Goal: Check status: Check status

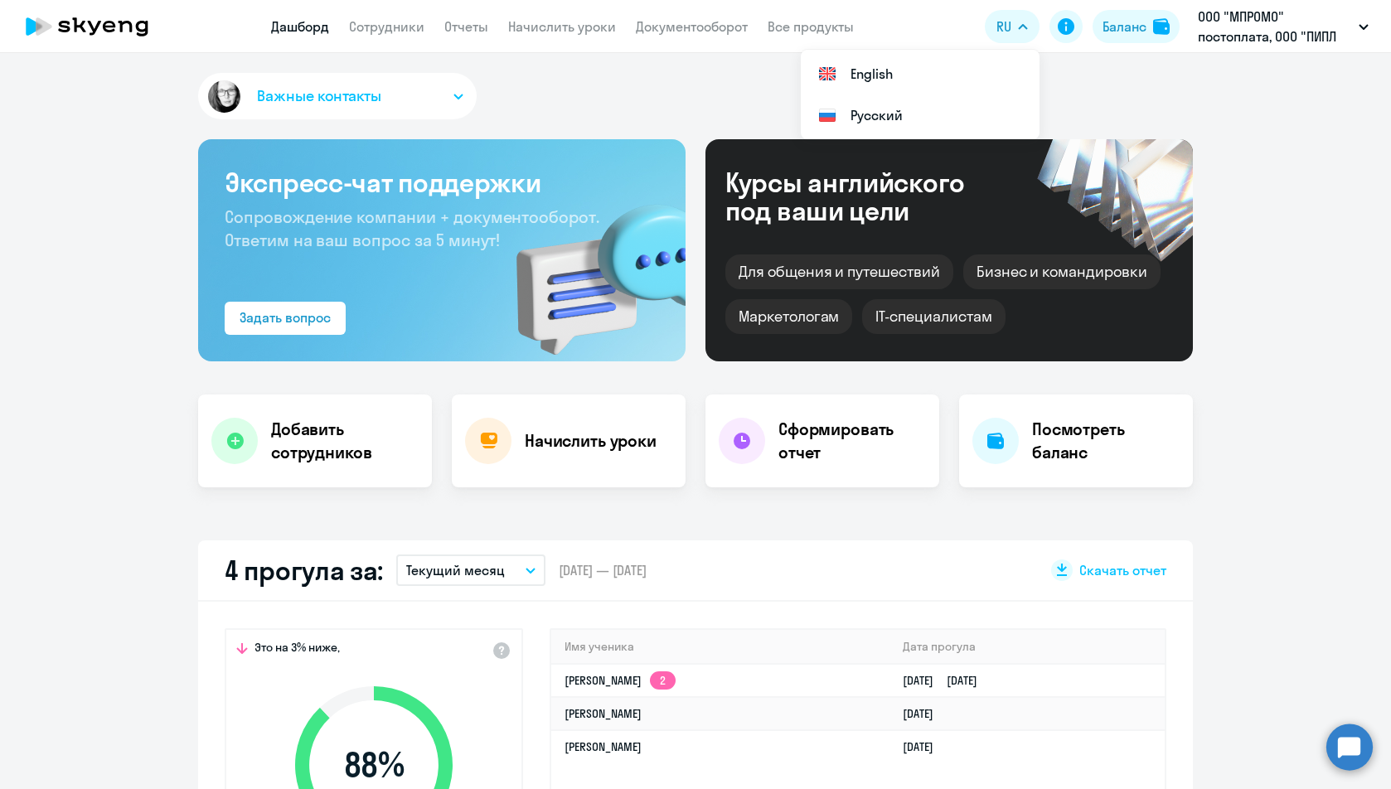
select select "30"
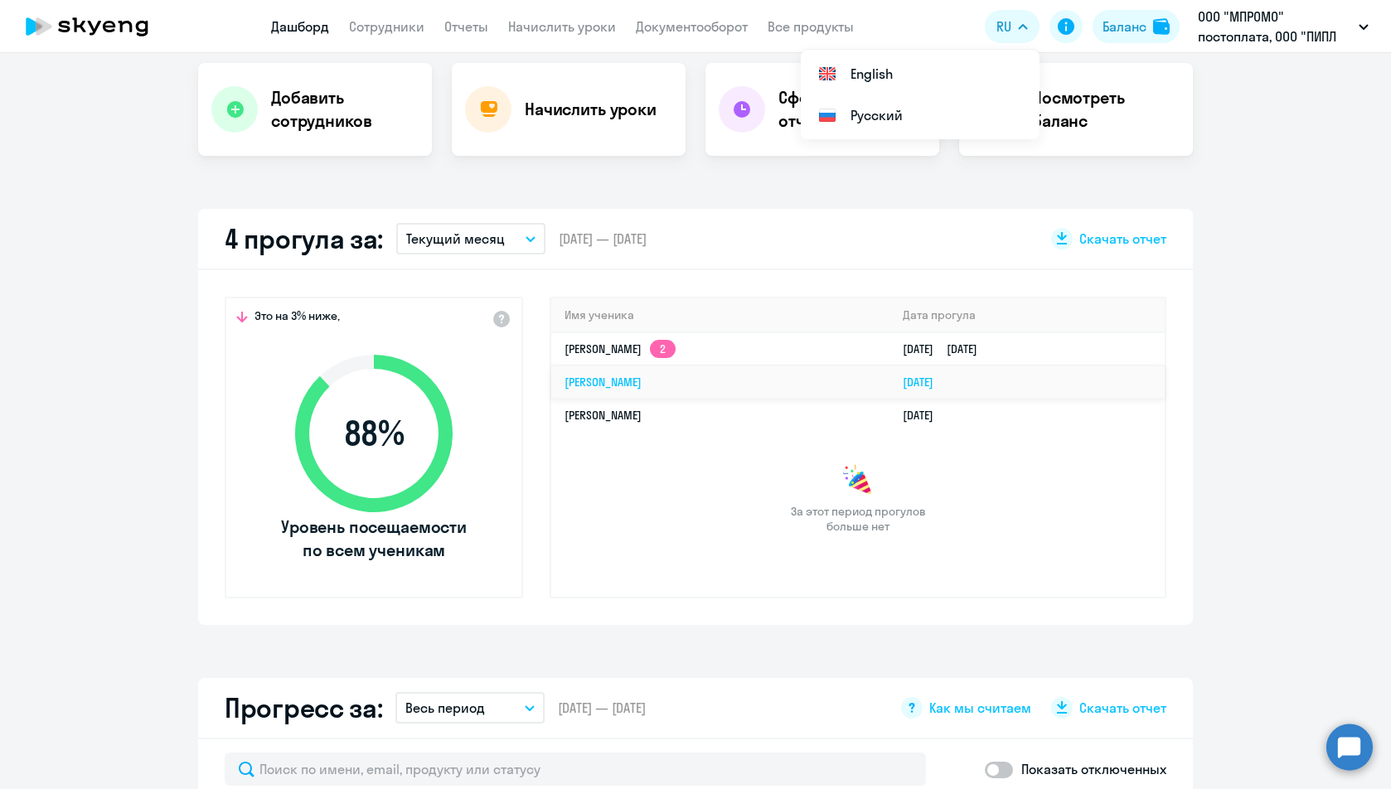
scroll to position [415, 0]
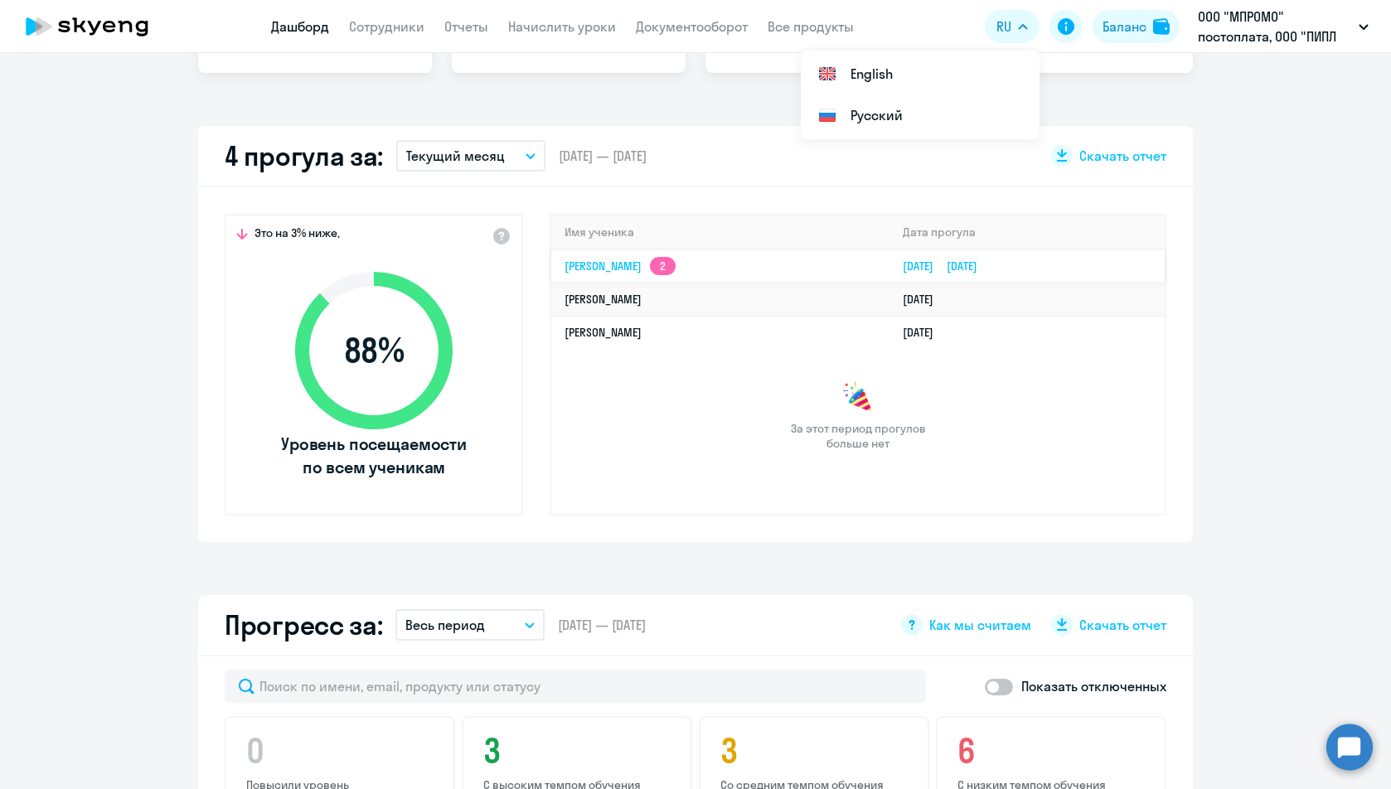
click at [676, 260] on app-skyeng-badge "2" at bounding box center [663, 266] width 26 height 18
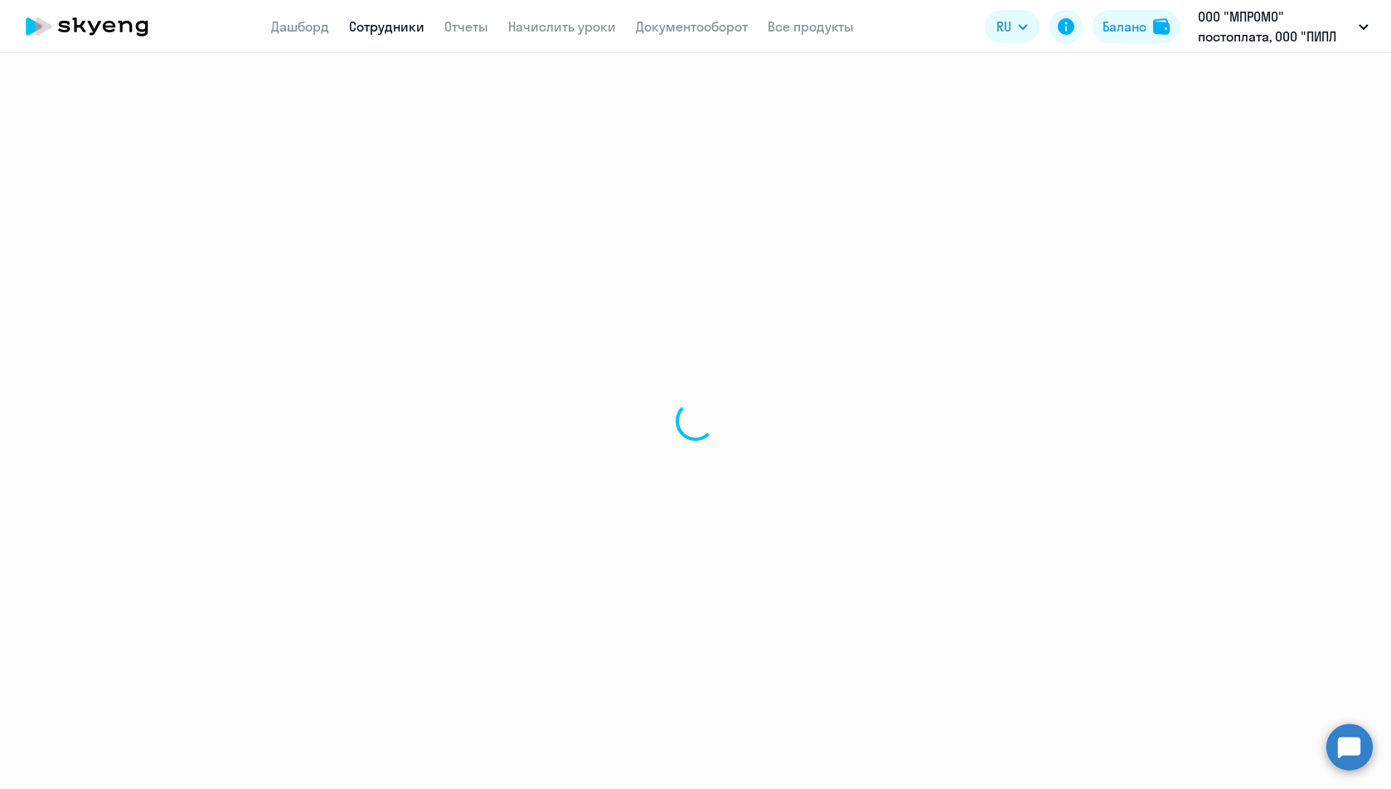
select select "english"
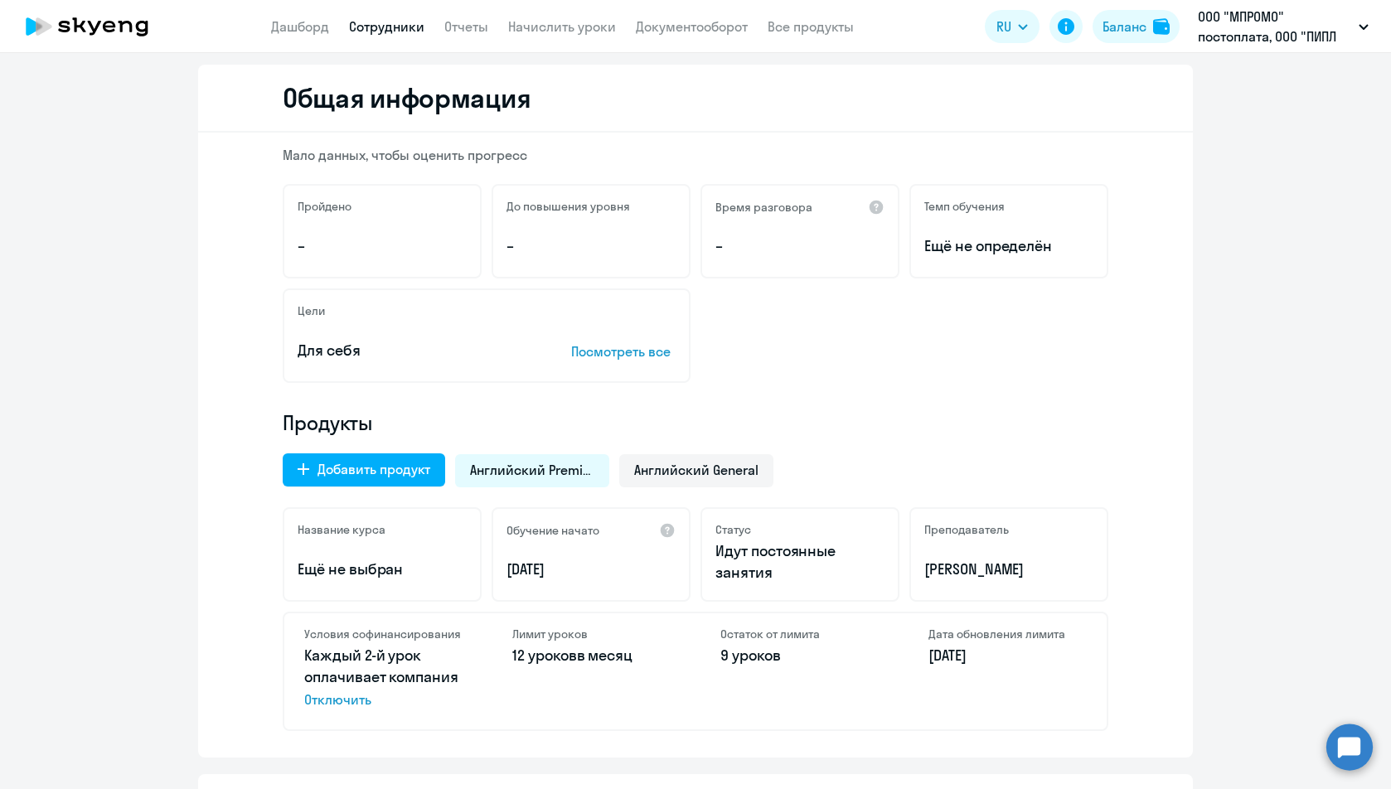
scroll to position [332, 0]
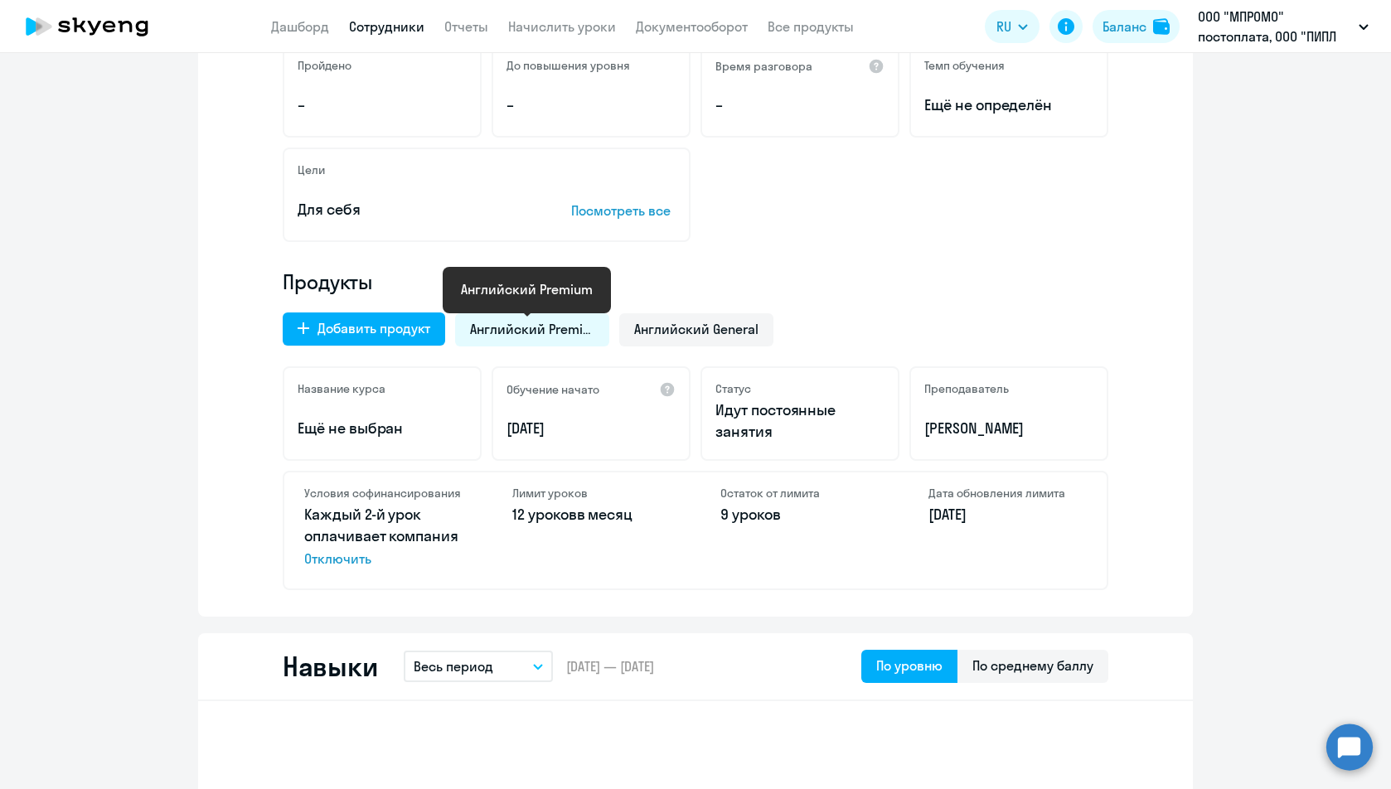
click at [532, 327] on span "Английский Premium" at bounding box center [532, 329] width 124 height 18
click at [760, 327] on div "Английский General" at bounding box center [696, 329] width 154 height 33
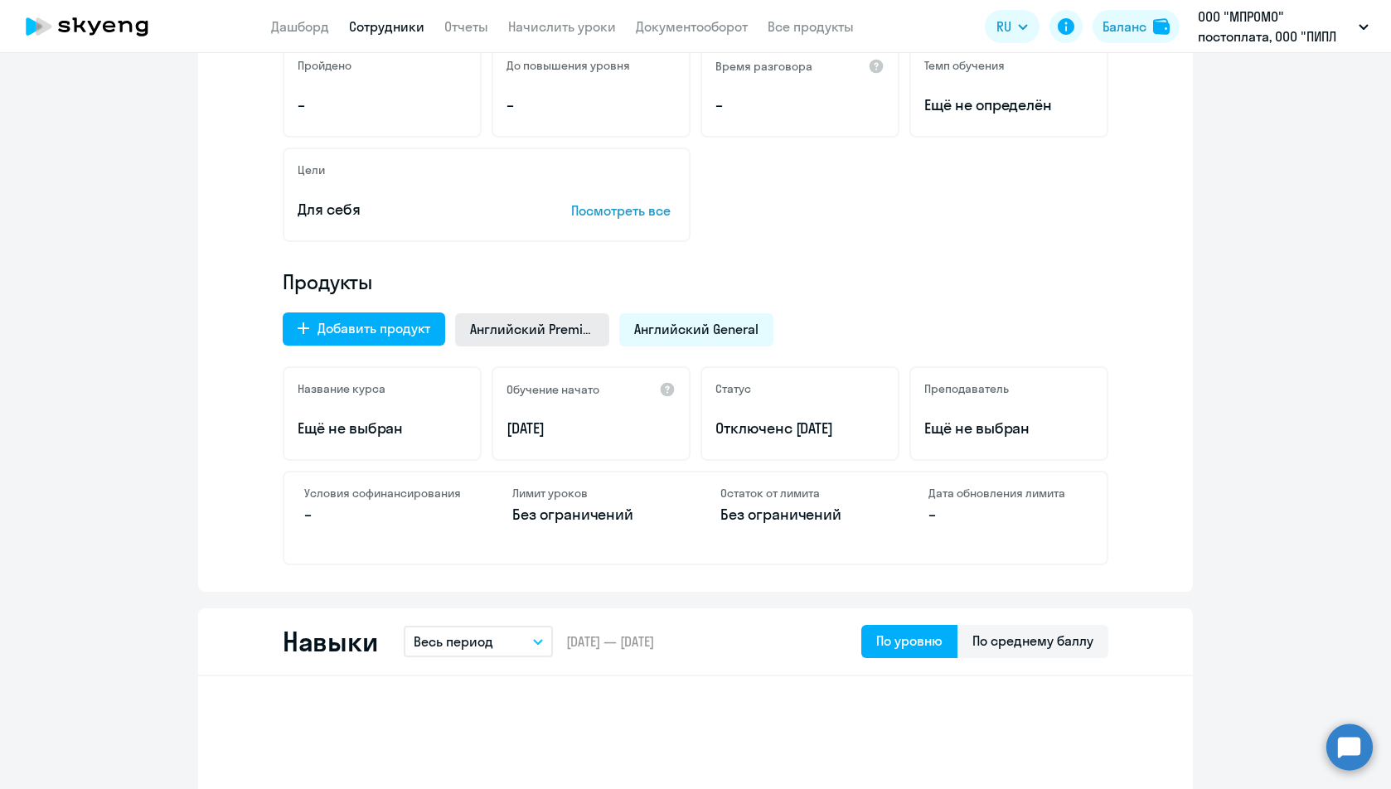
click at [514, 313] on div "Английский Premium" at bounding box center [532, 329] width 154 height 33
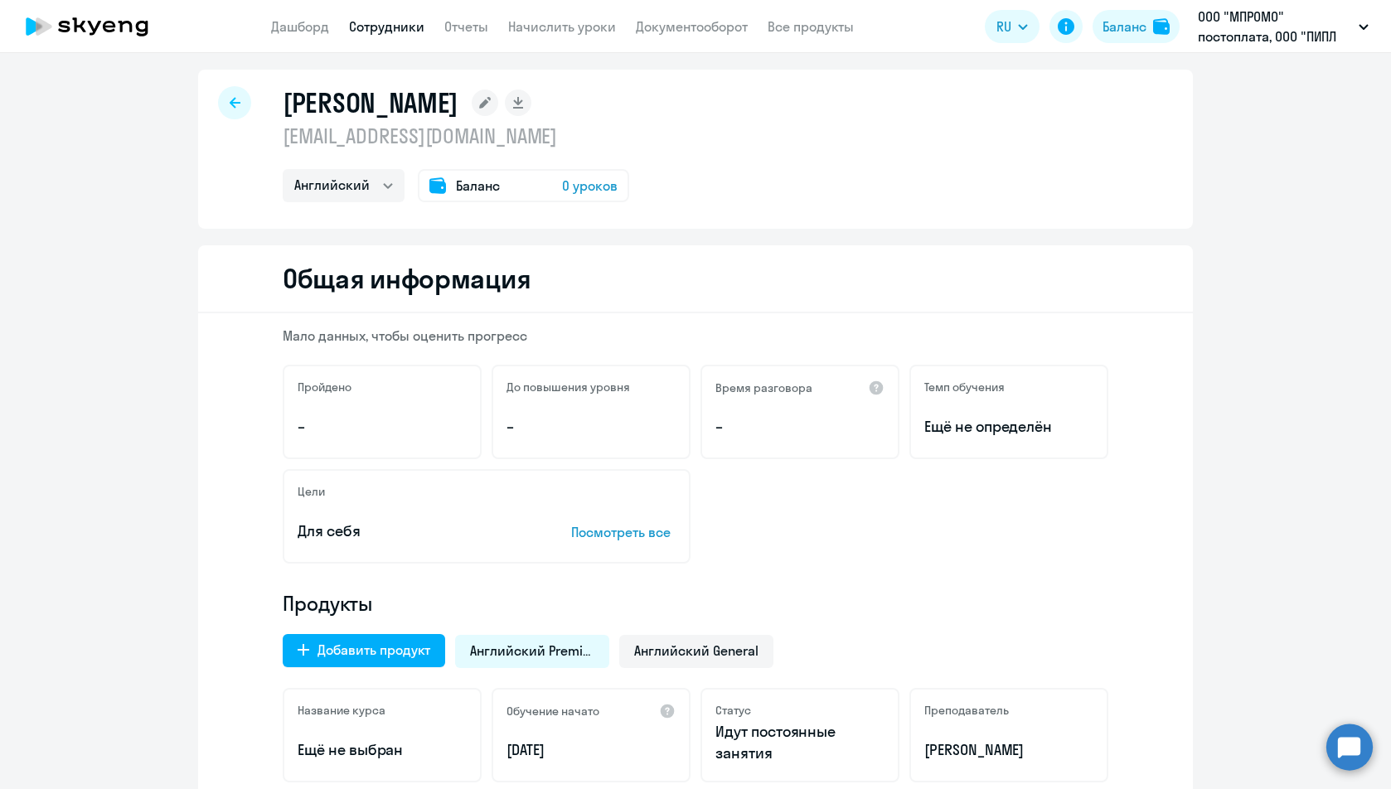
scroll to position [0, 0]
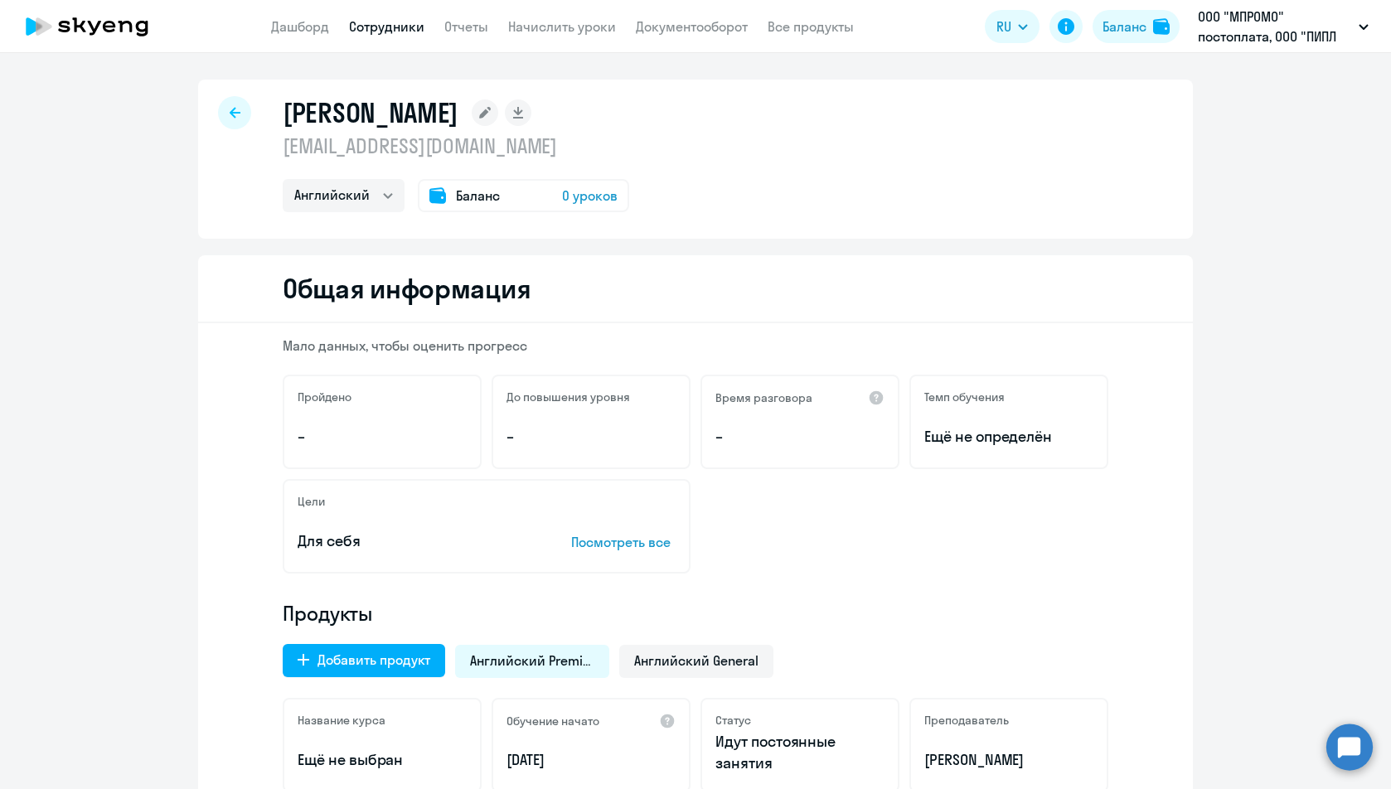
click at [238, 119] on div at bounding box center [234, 112] width 33 height 33
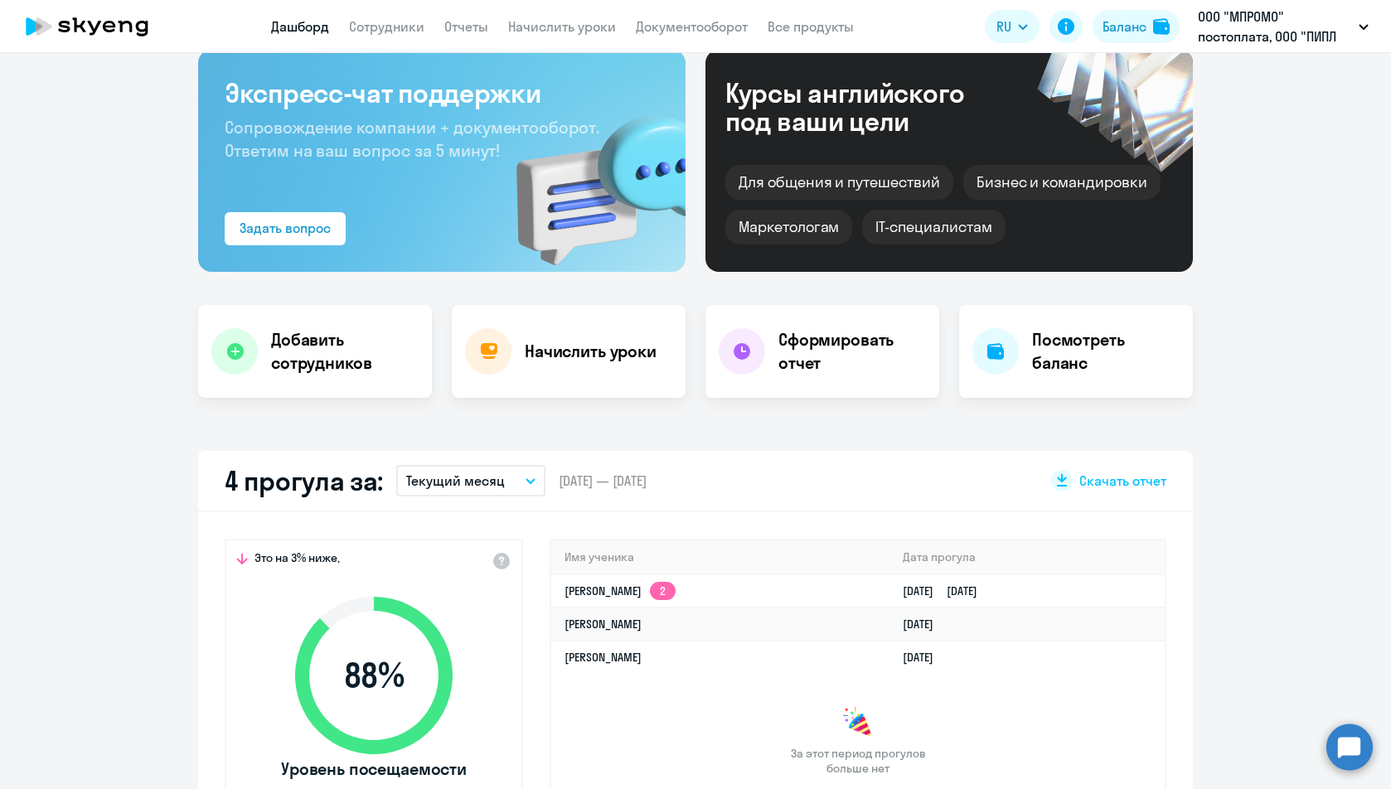
scroll to position [83, 0]
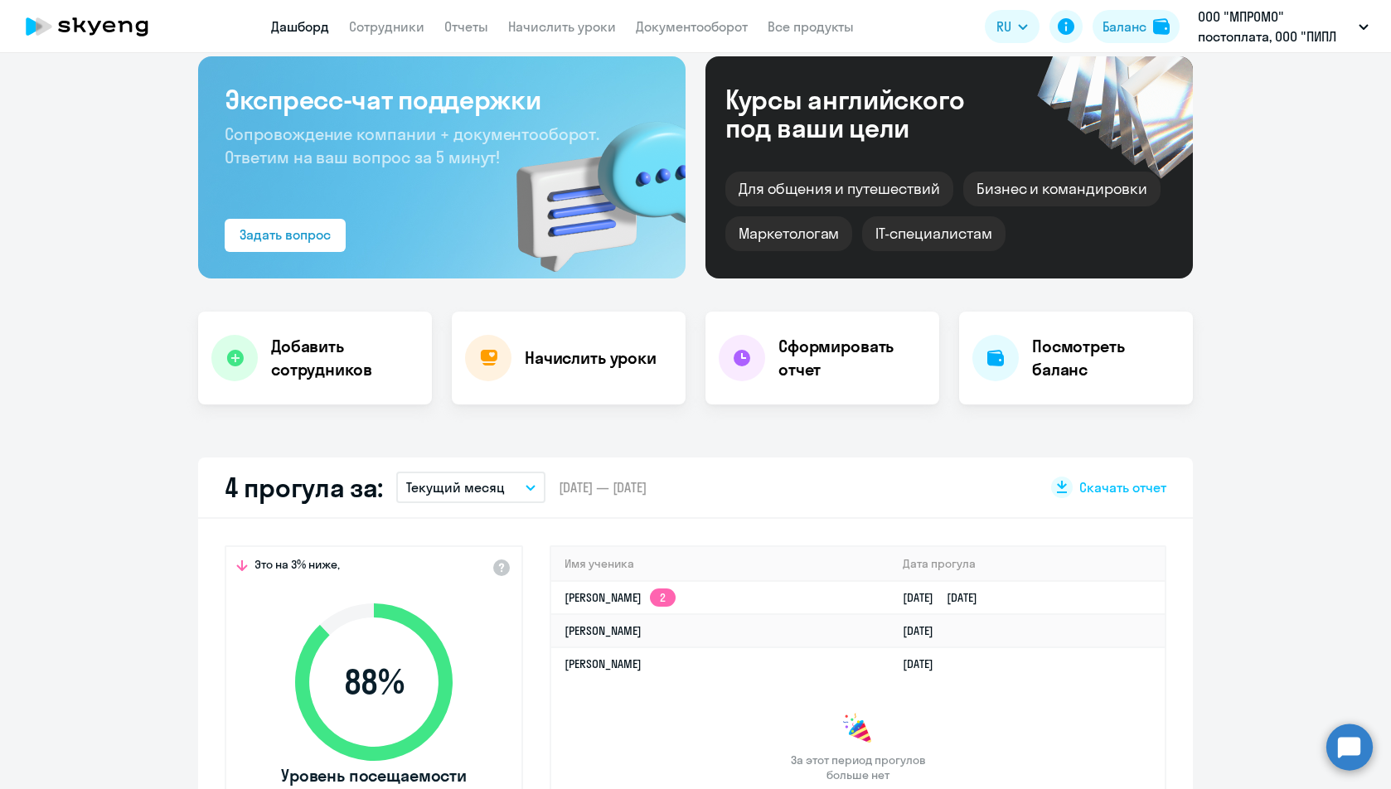
select select "30"
